Goal: Information Seeking & Learning: Learn about a topic

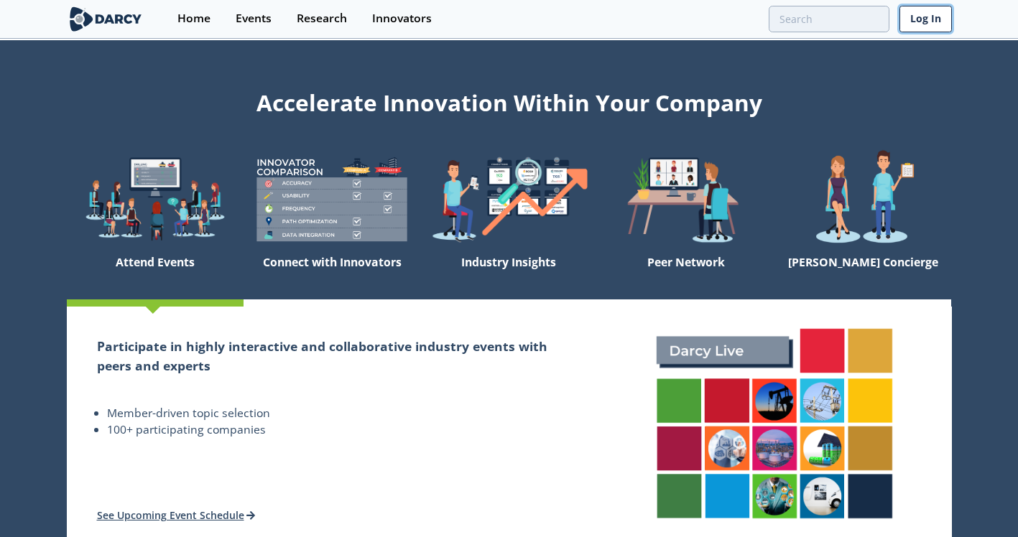
click at [910, 25] on link "Log In" at bounding box center [925, 19] width 52 height 27
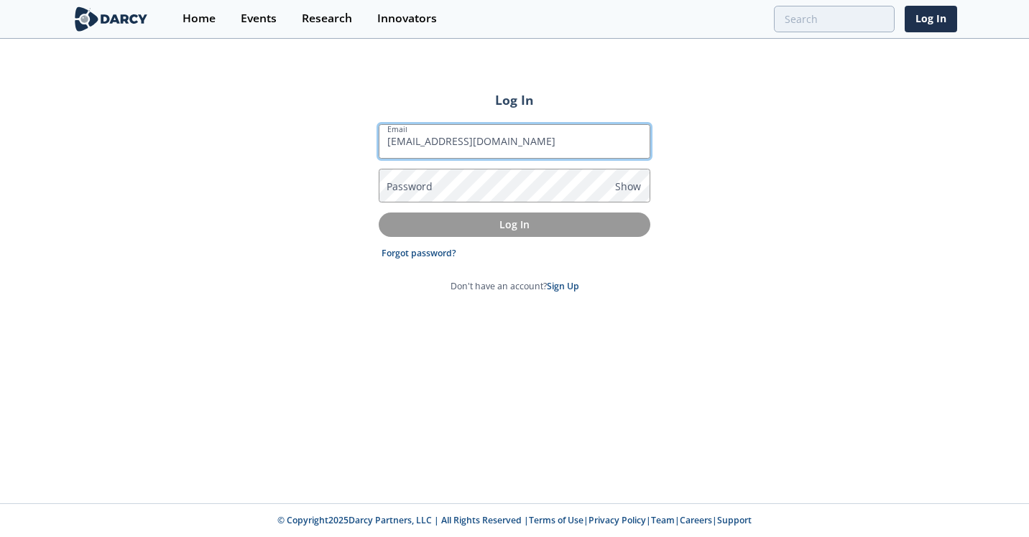
type input "[EMAIL_ADDRESS][DOMAIN_NAME]"
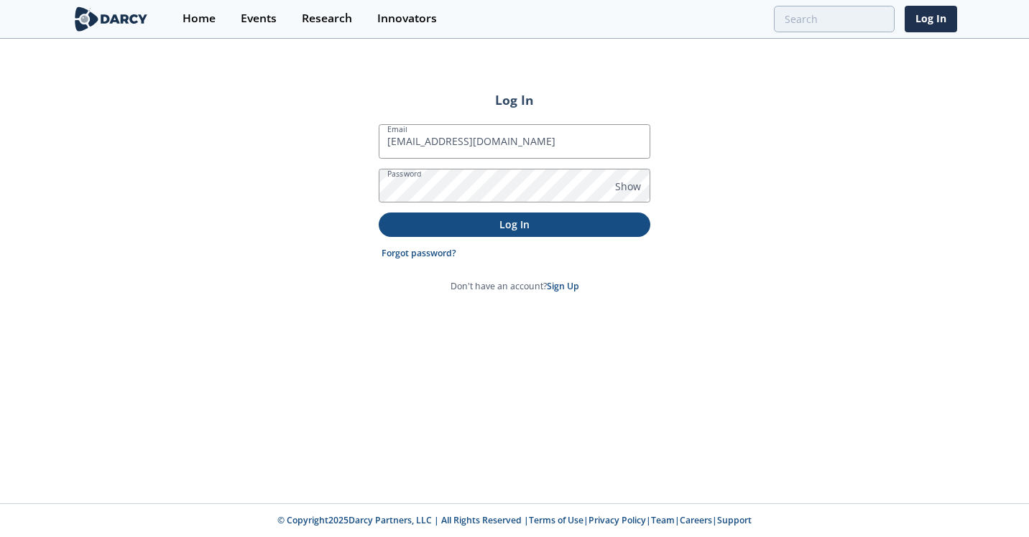
click at [504, 228] on p "Log In" at bounding box center [514, 224] width 251 height 15
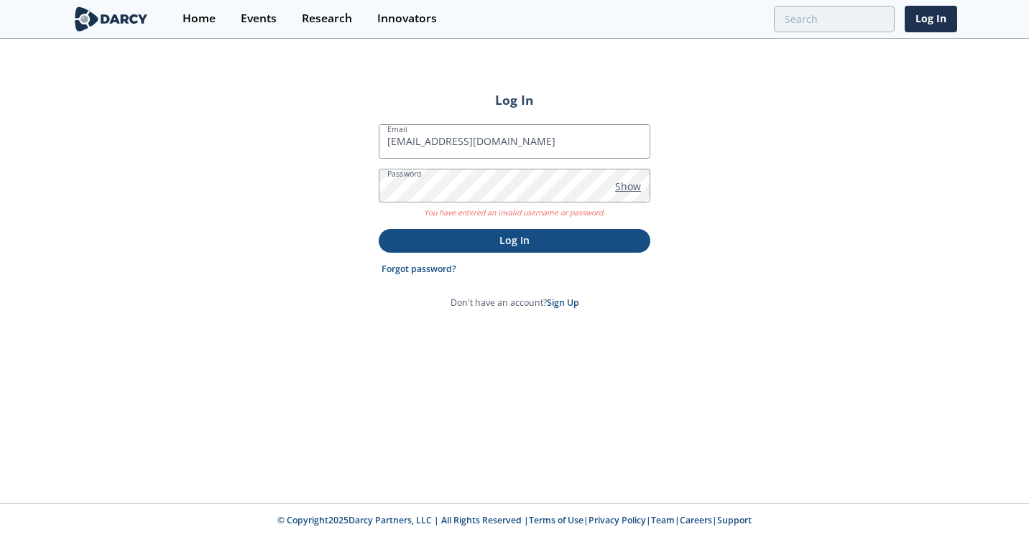
click at [631, 189] on span "Show" at bounding box center [628, 186] width 26 height 15
click at [511, 239] on p "Log In" at bounding box center [514, 240] width 251 height 15
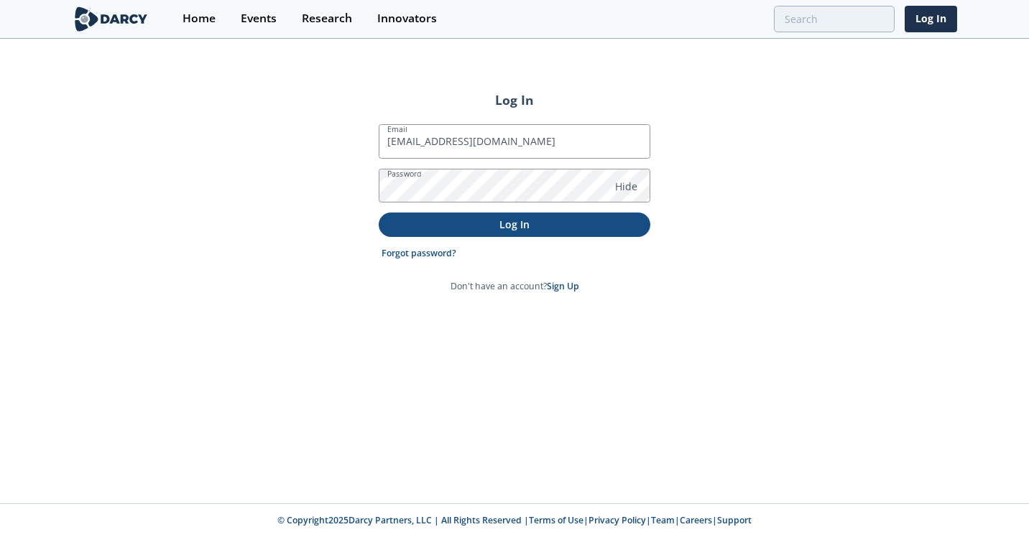
click at [518, 225] on p "Log In" at bounding box center [514, 224] width 251 height 15
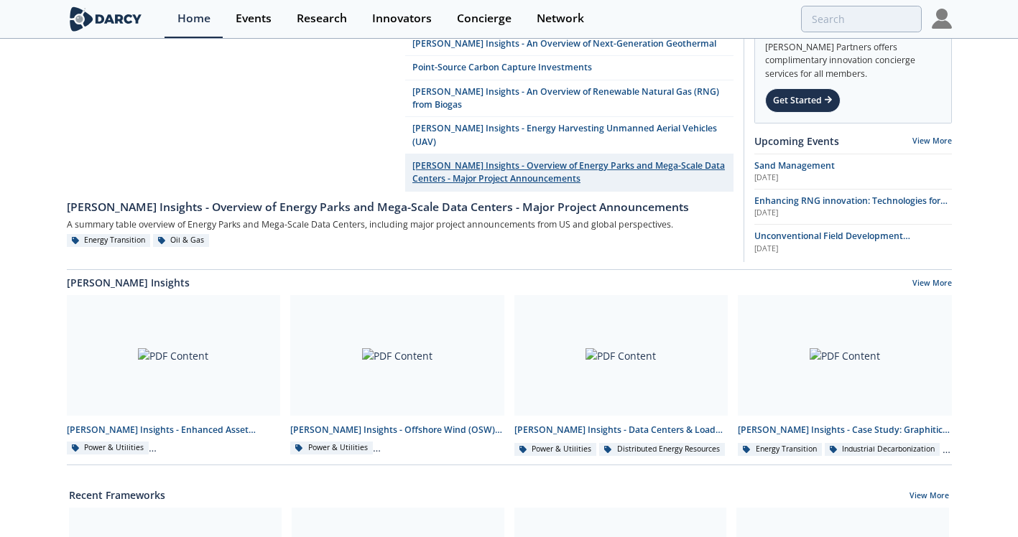
scroll to position [144, 0]
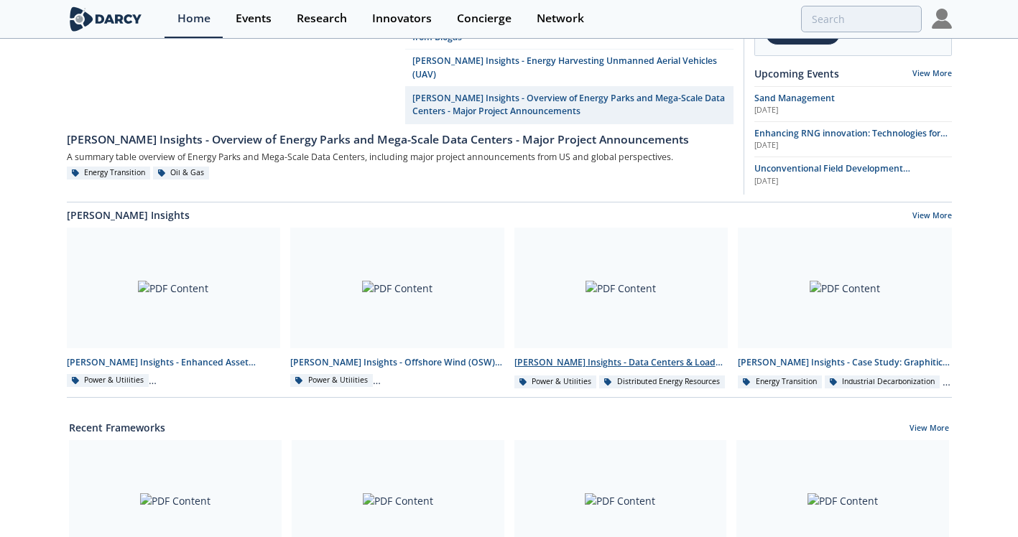
click at [591, 358] on div "[PERSON_NAME] Insights - Data Centers & Load Banks" at bounding box center [621, 362] width 214 height 13
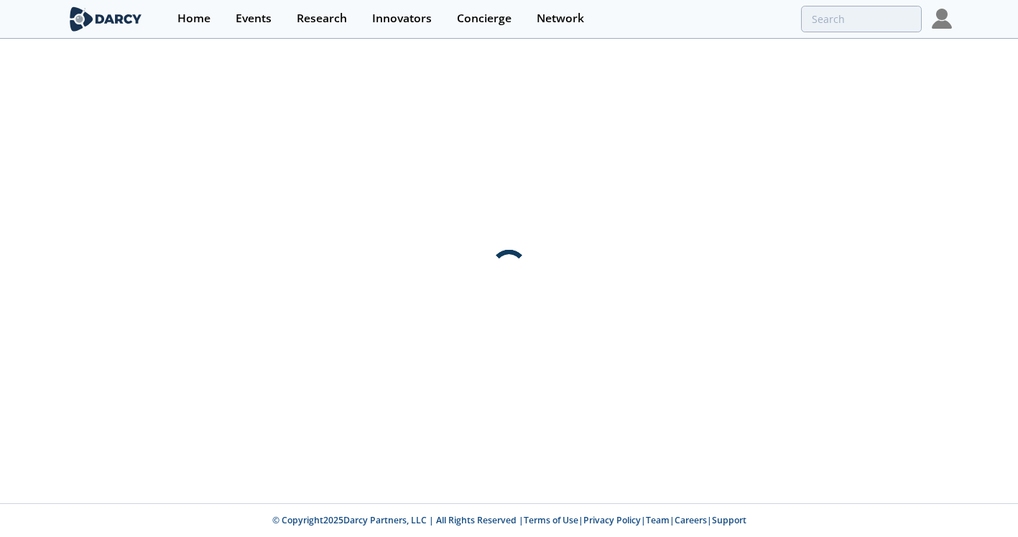
scroll to position [0, 0]
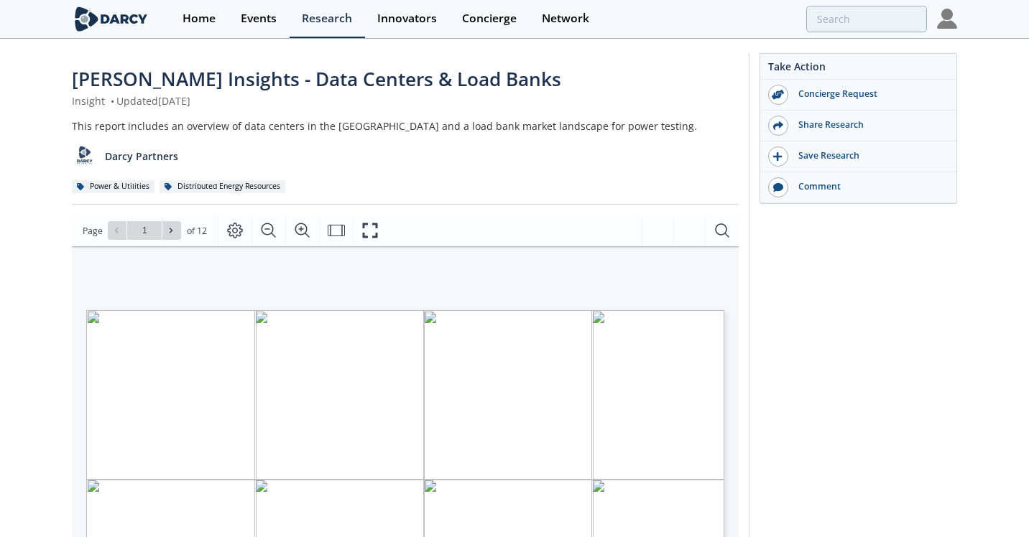
type input "2"
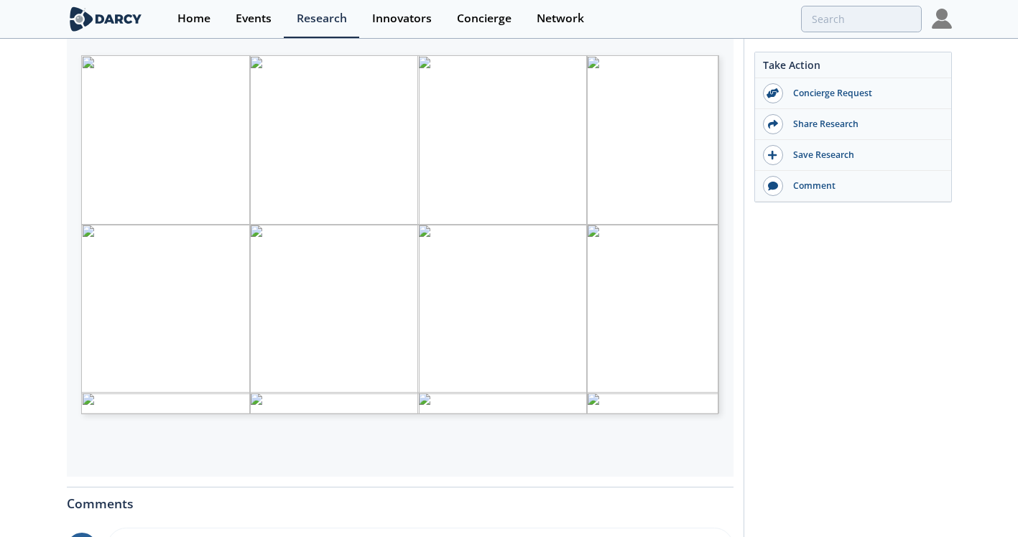
scroll to position [256, 0]
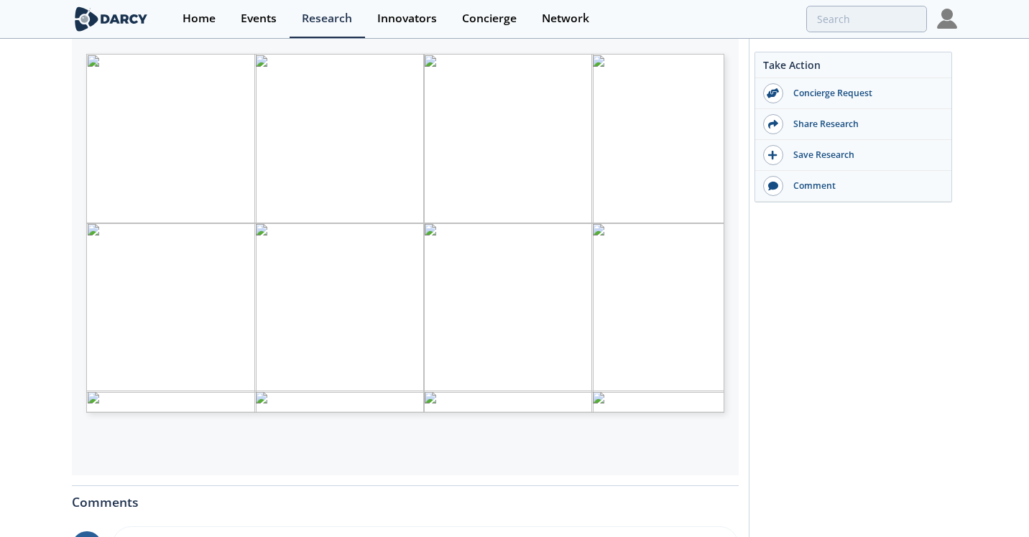
type input "3"
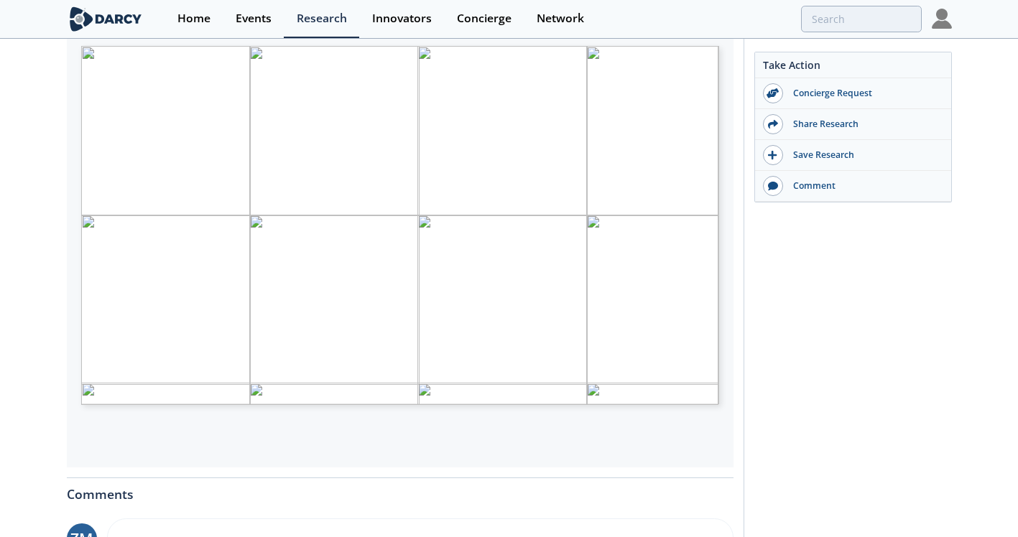
scroll to position [263, 0]
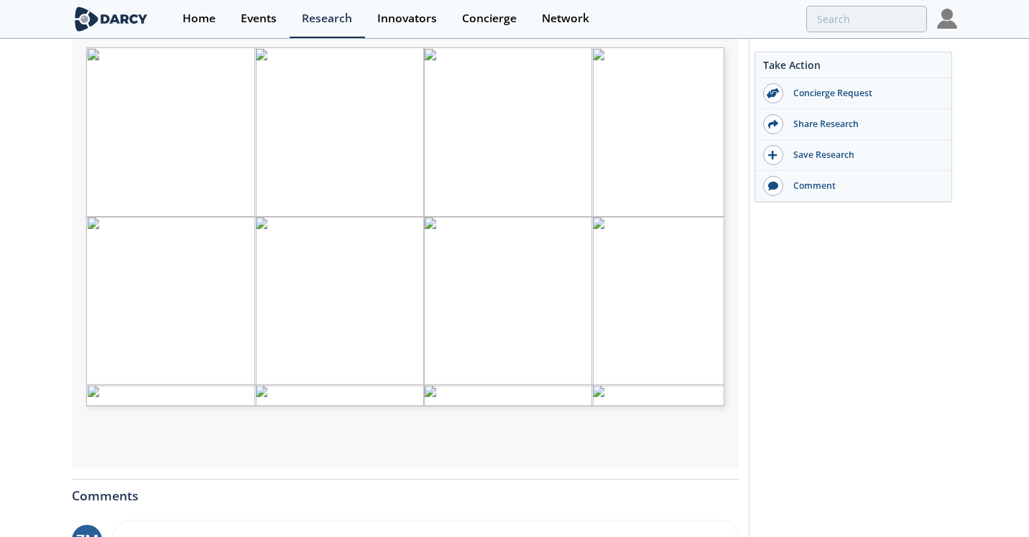
type input "4"
type input "5"
type input "7"
type input "10"
